Goal: Task Accomplishment & Management: Manage account settings

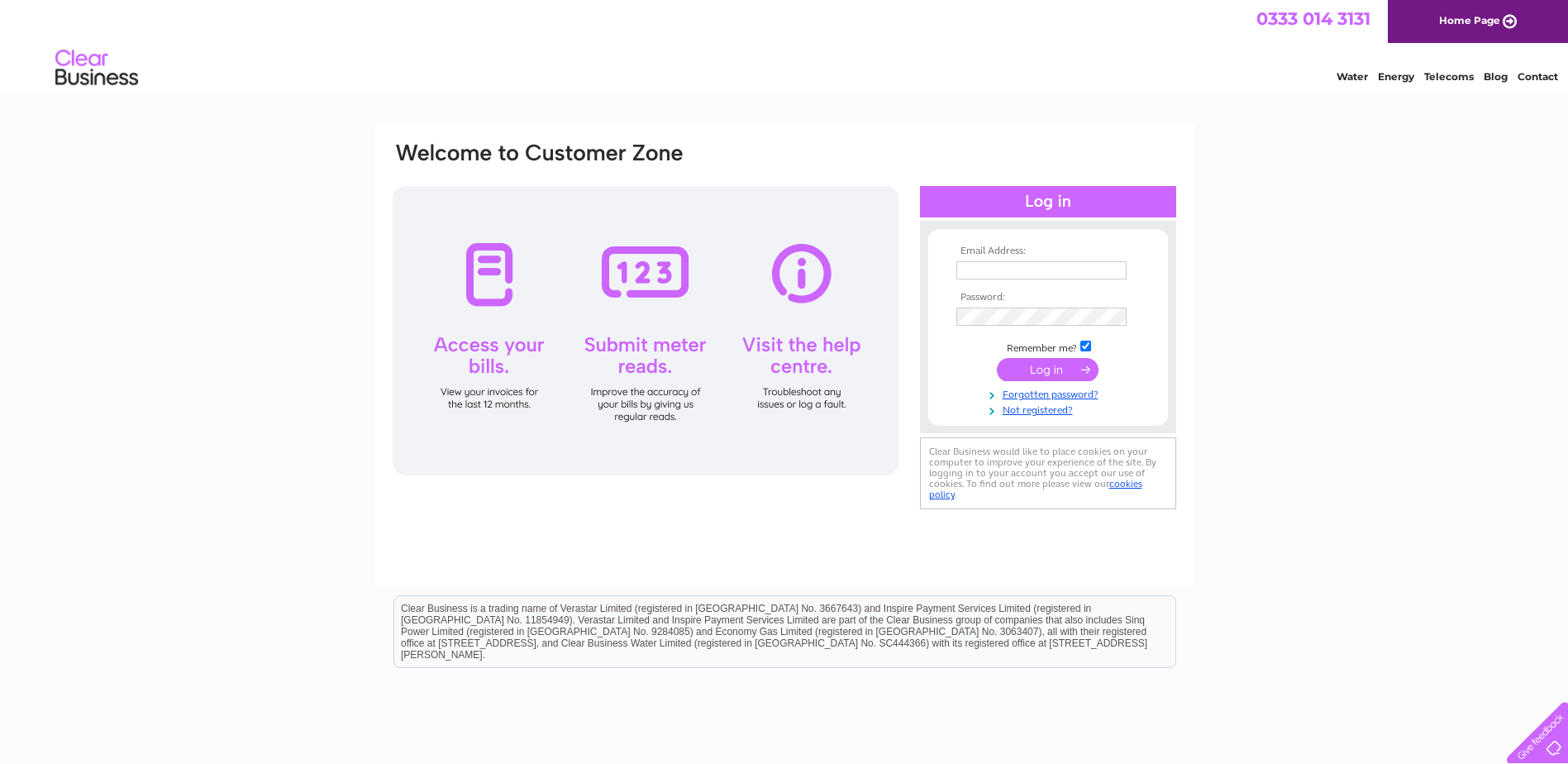
type input "caroline@brewsterbros.com"
click at [1070, 368] on input "submit" at bounding box center [1048, 370] width 101 height 23
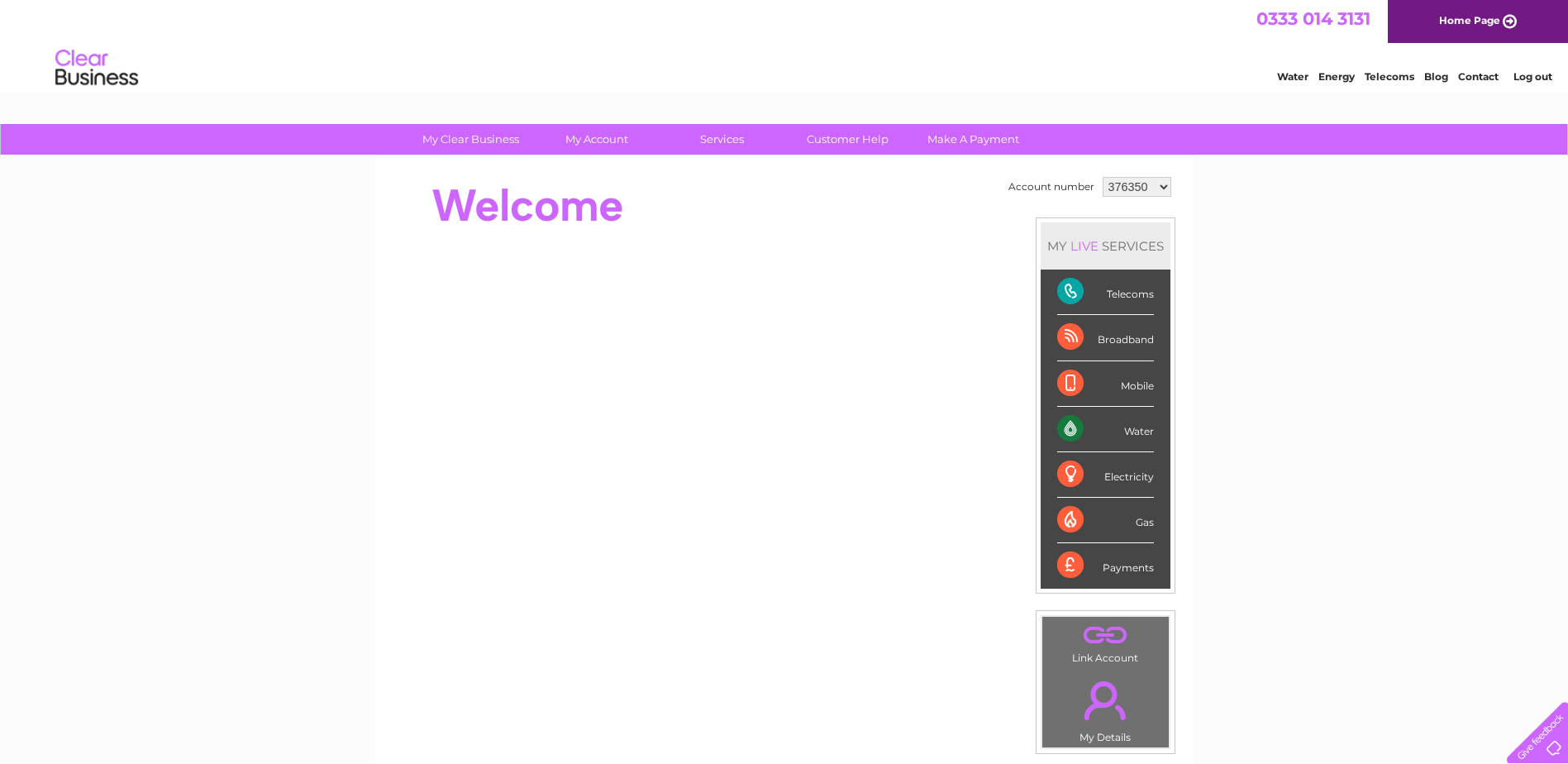
click at [1161, 183] on select "376350 1125920" at bounding box center [1137, 187] width 69 height 20
select select "1125920"
click at [1103, 177] on select "376350 1125920" at bounding box center [1137, 187] width 69 height 20
click at [605, 139] on link "My Account" at bounding box center [596, 139] width 136 height 31
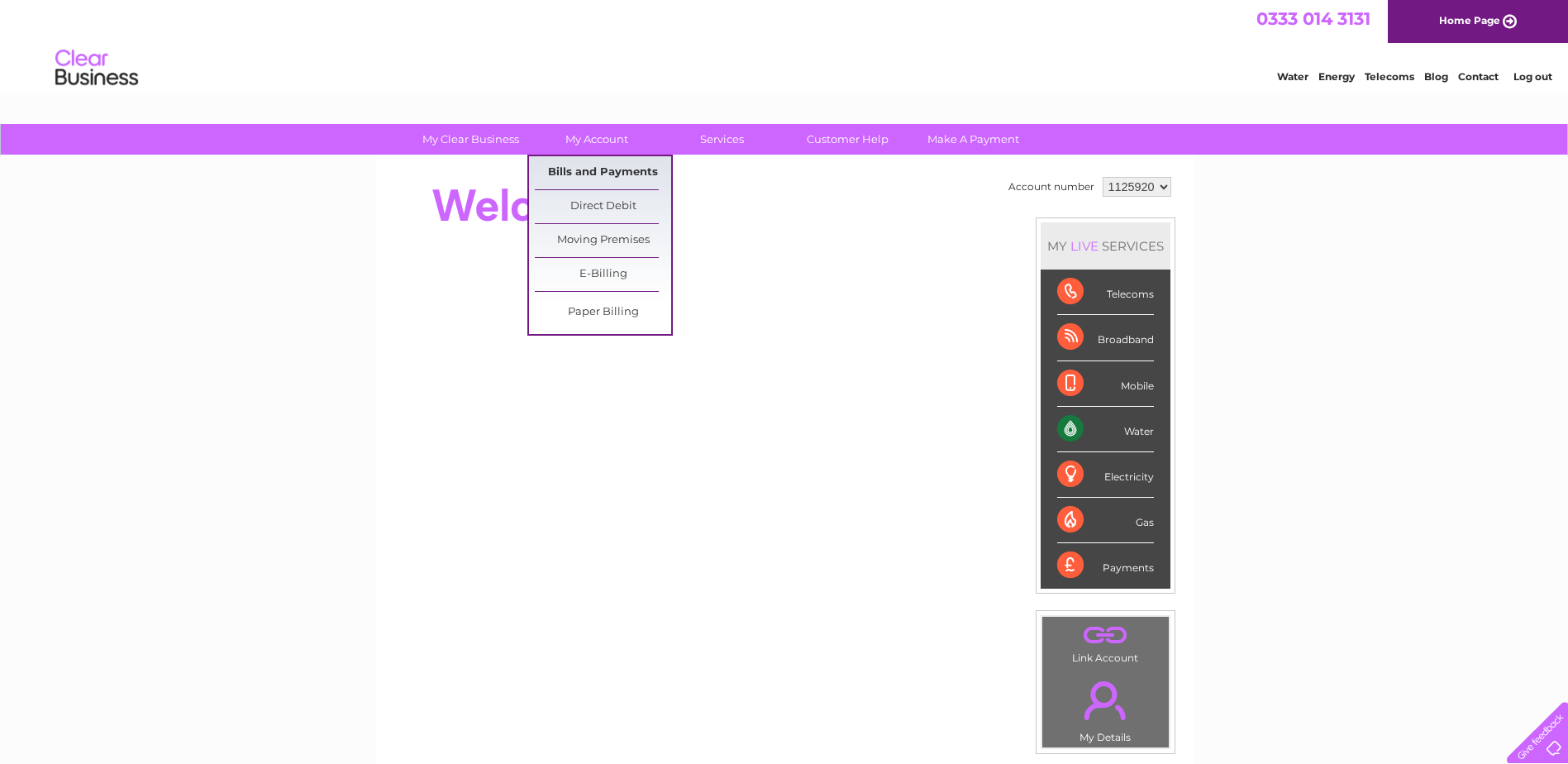
click at [605, 171] on link "Bills and Payments" at bounding box center [603, 172] width 136 height 33
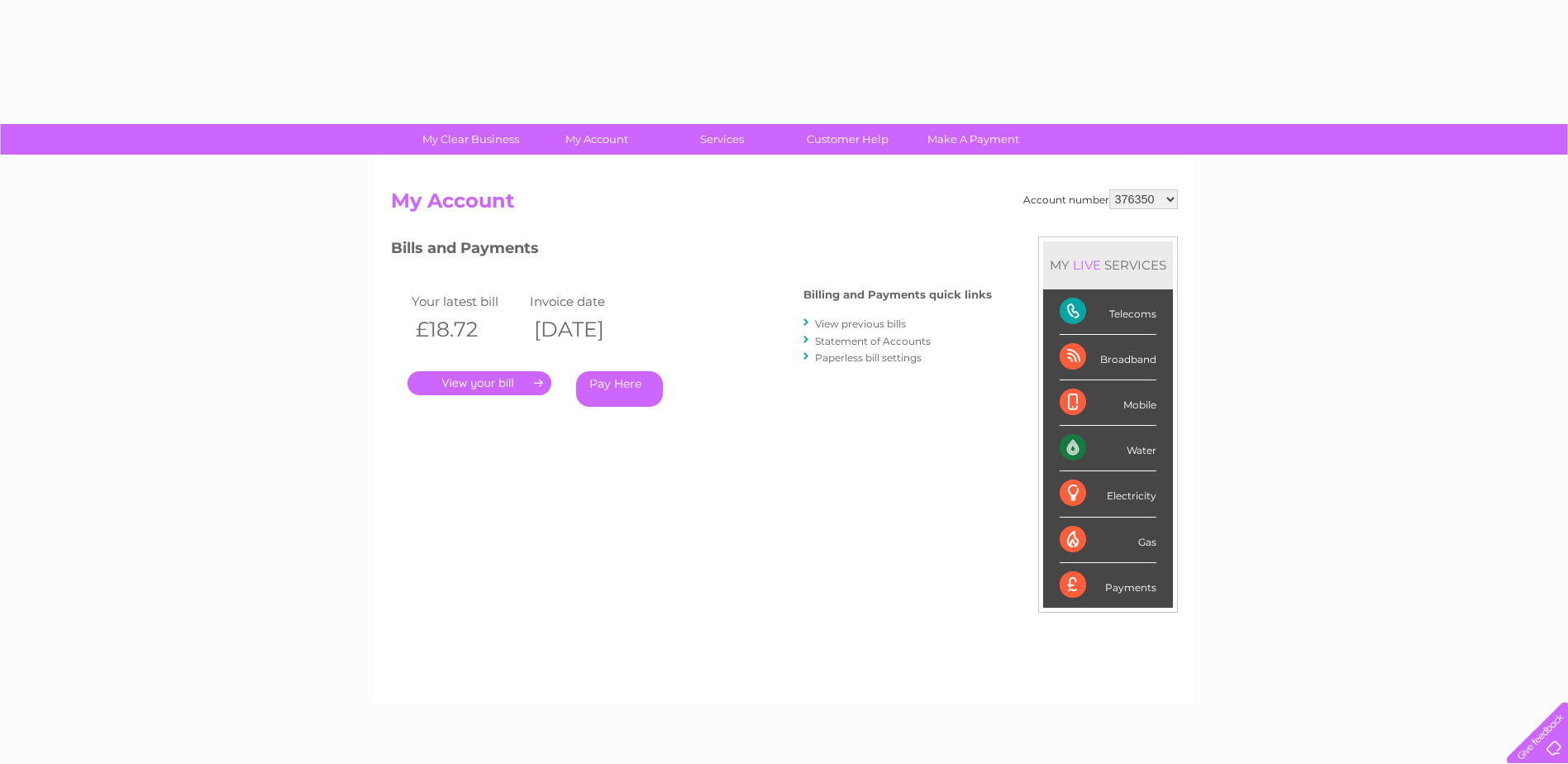
click at [503, 382] on link "." at bounding box center [479, 383] width 144 height 24
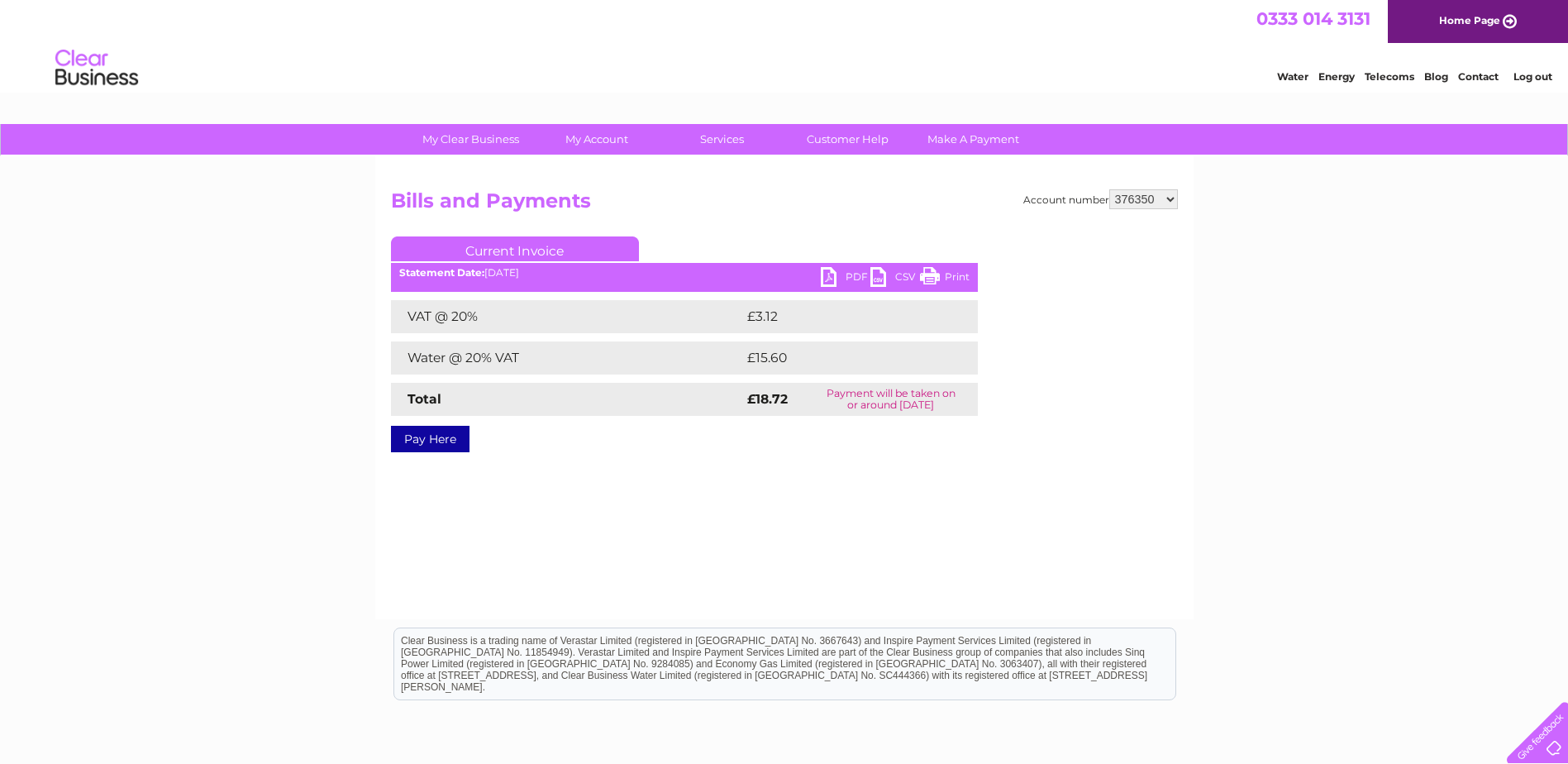
click at [834, 277] on link "PDF" at bounding box center [846, 279] width 50 height 24
click at [1171, 198] on select "376350 1125920" at bounding box center [1143, 200] width 69 height 20
select select "1125920"
click at [1110, 190] on select "376350 1125920" at bounding box center [1143, 200] width 69 height 20
click at [1163, 247] on div at bounding box center [1113, 336] width 130 height 199
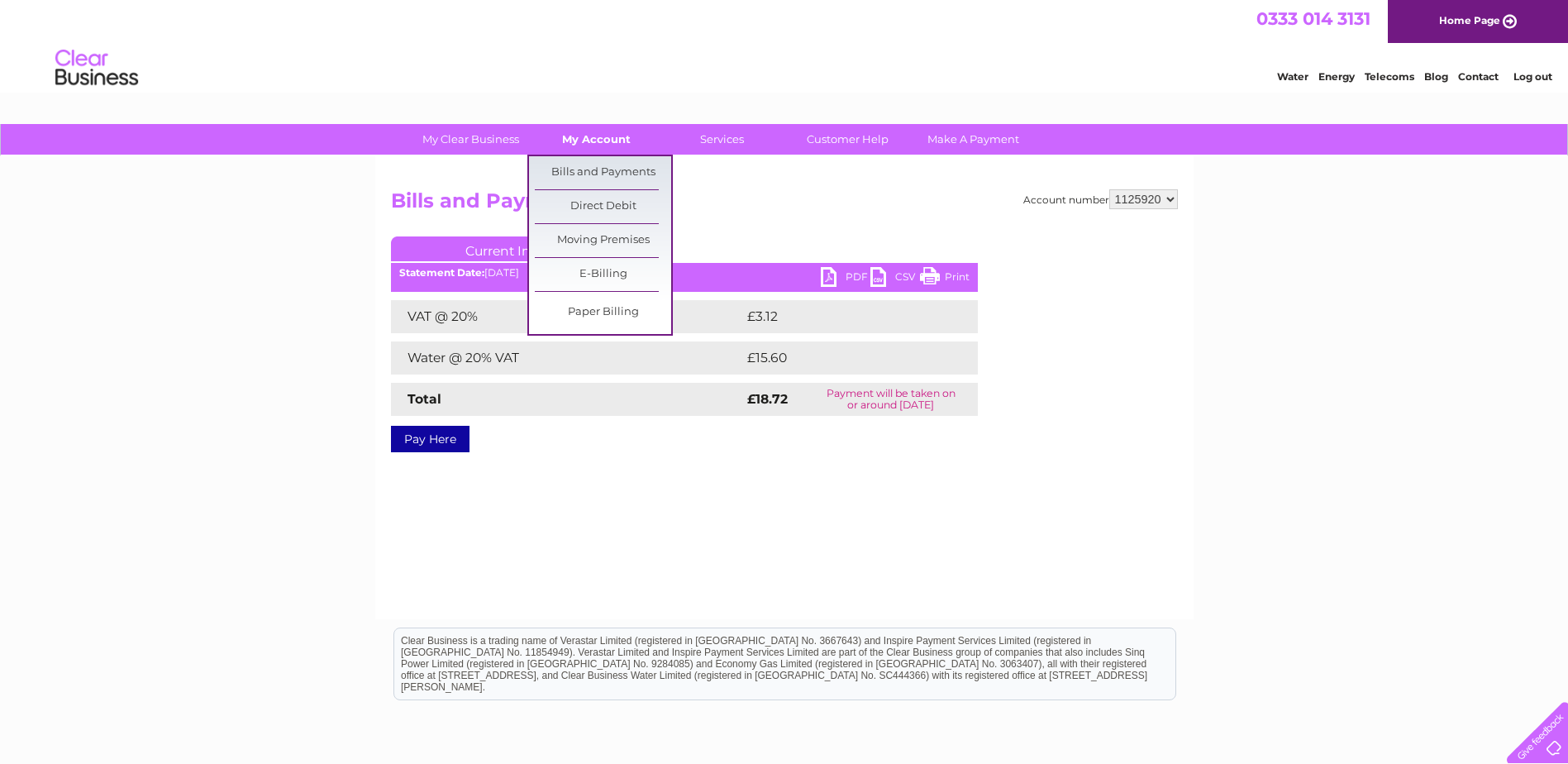
click at [627, 137] on link "My Account" at bounding box center [596, 139] width 136 height 31
click at [627, 175] on link "Bills and Payments" at bounding box center [603, 172] width 136 height 33
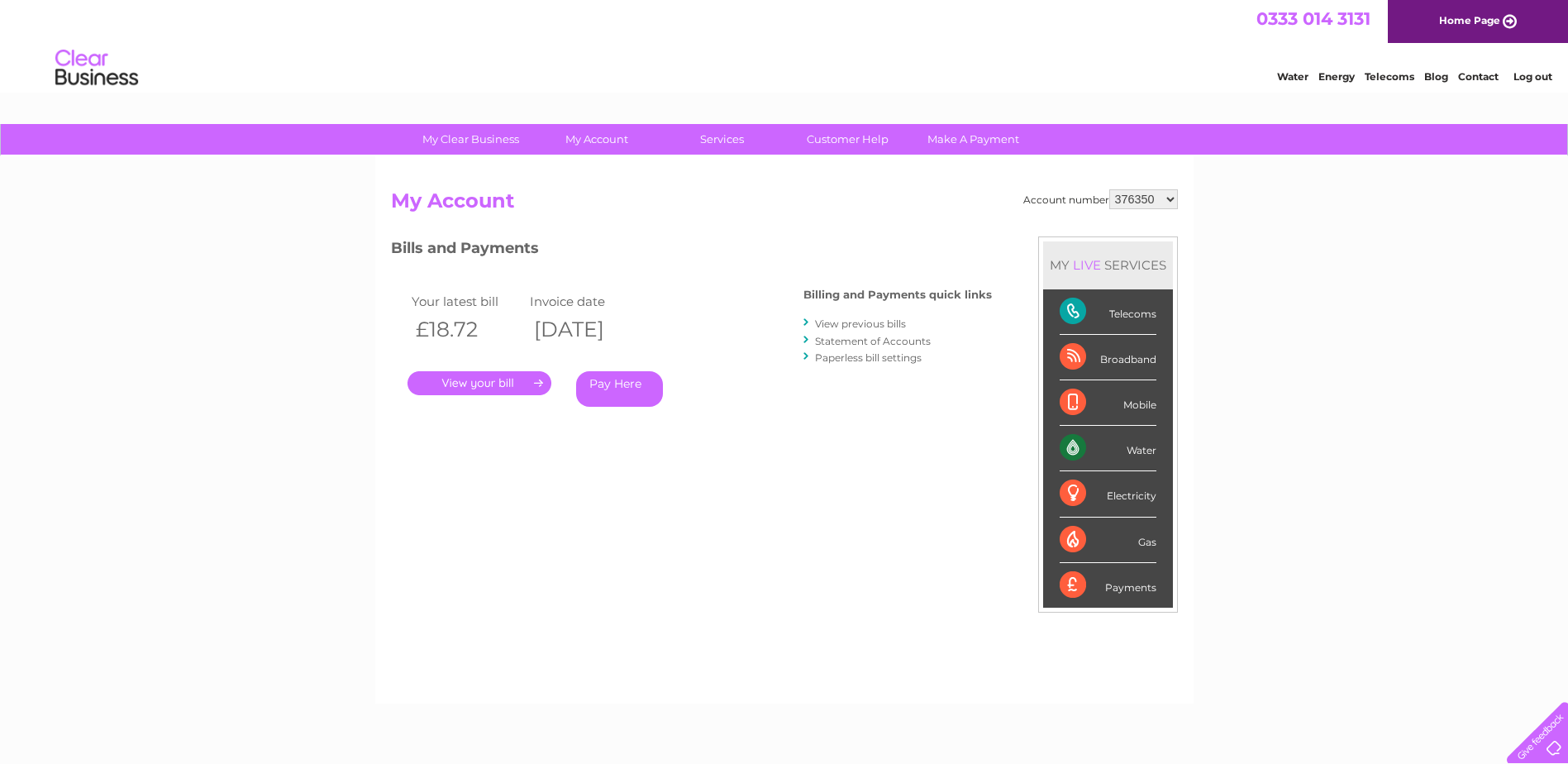
click at [1175, 202] on select "376350 1125920" at bounding box center [1143, 200] width 69 height 20
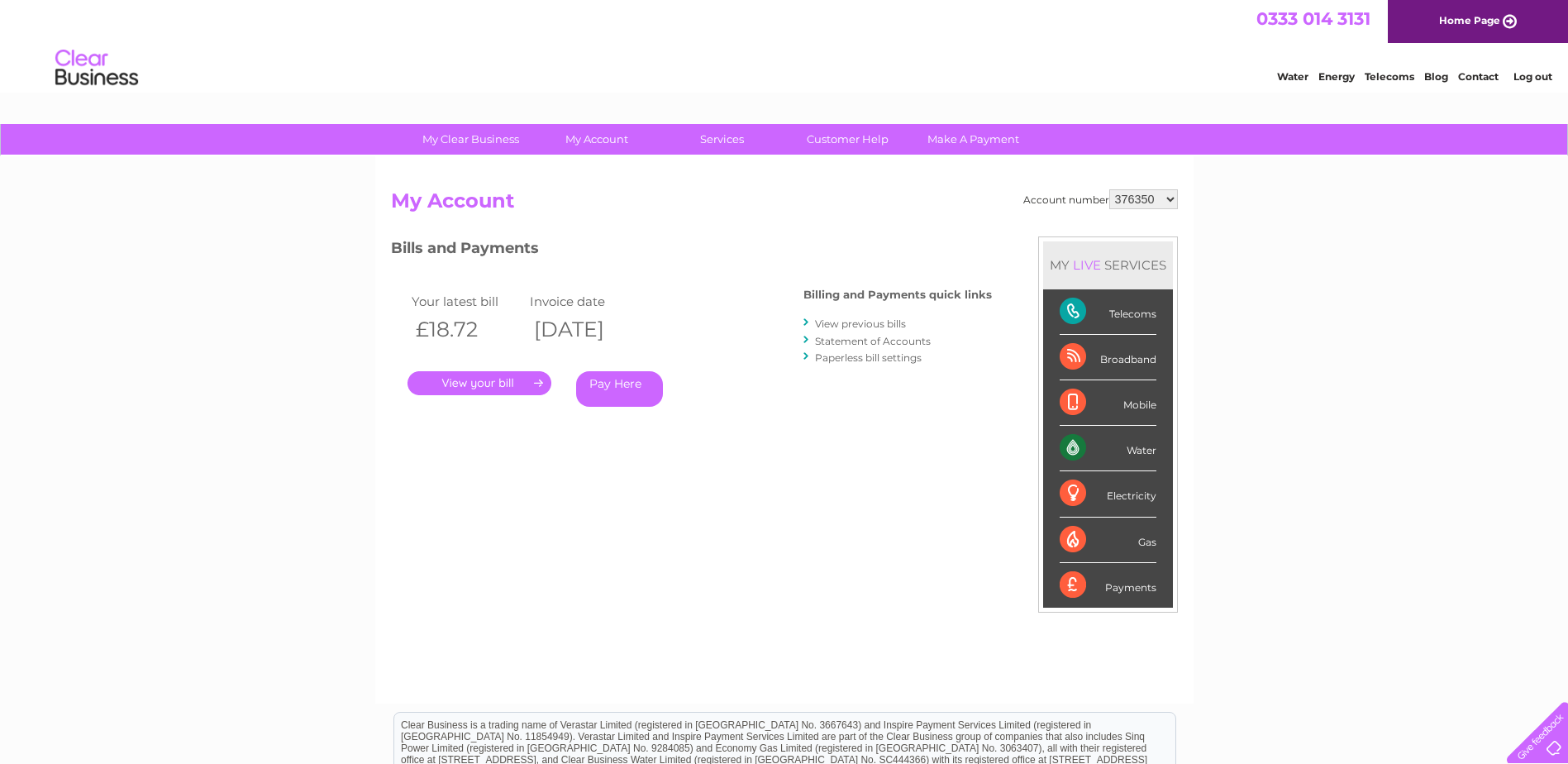
select select "1125920"
click at [1110, 190] on select "376350 1125920" at bounding box center [1143, 200] width 69 height 20
click at [874, 226] on div "Account number 376350 1125920 My Account MY LIVE SERVICES Telecoms Broadband Mo…" at bounding box center [784, 438] width 787 height 498
